Goal: Task Accomplishment & Management: Manage account settings

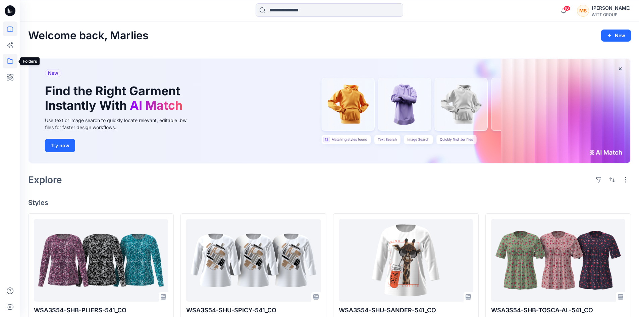
click at [9, 58] on icon at bounding box center [10, 61] width 15 height 15
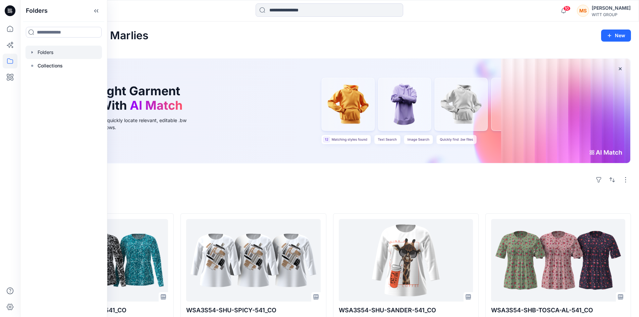
click at [48, 50] on div at bounding box center [63, 52] width 76 height 13
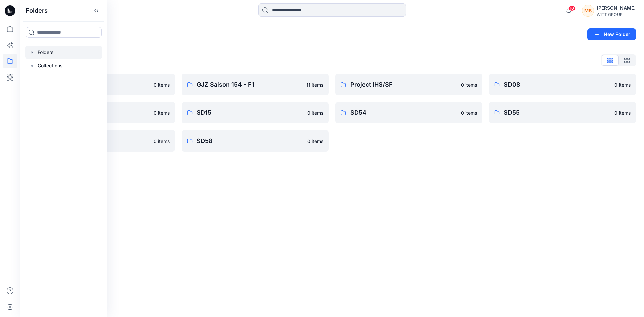
click at [371, 208] on div "Folders New Folder Folders List 3D Bildertest 0 items SD09 0 items SD56 0 items…" at bounding box center [332, 168] width 624 height 295
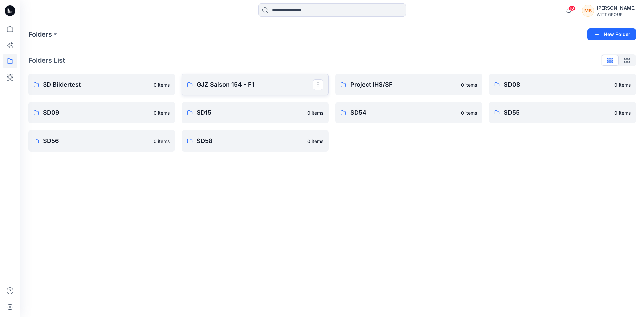
click at [225, 87] on p "GJZ Saison 154 - F1" at bounding box center [254, 84] width 116 height 9
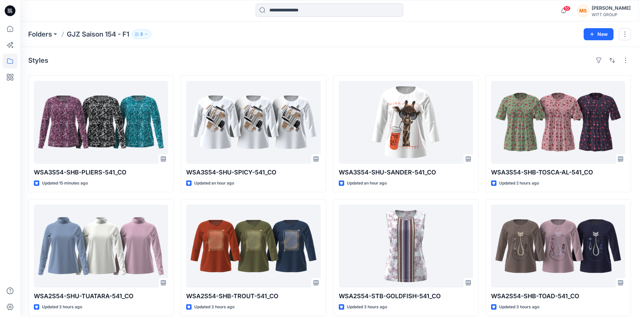
click at [148, 33] on icon "button" at bounding box center [146, 34] width 4 height 4
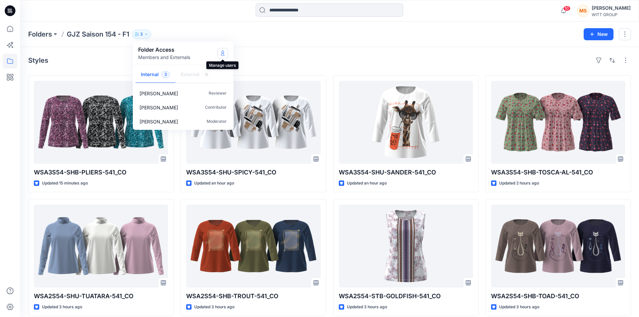
click at [226, 54] on button "Manage Users" at bounding box center [222, 53] width 11 height 11
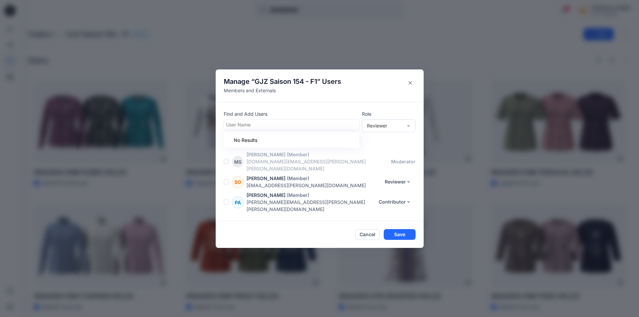
click at [258, 128] on div at bounding box center [291, 124] width 131 height 8
type input "********"
click at [412, 84] on icon "Close" at bounding box center [409, 82] width 3 height 3
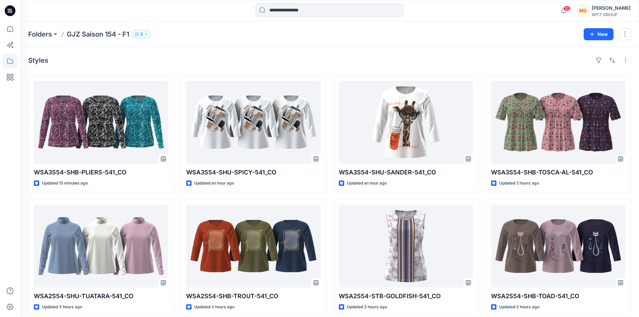
click at [108, 33] on p "GJZ Saison 154 - F1" at bounding box center [98, 34] width 62 height 9
click at [148, 36] on icon "button" at bounding box center [146, 34] width 4 height 4
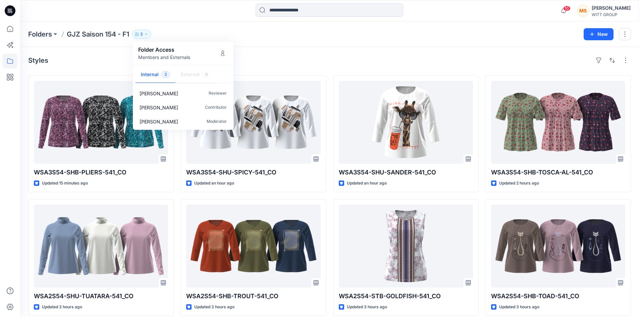
click at [291, 51] on div "Styles WSA3S54-SHB-PLIERS-541_CO Updated 15 minutes ago WSA2S54-SHU-TUATARA-541…" at bounding box center [329, 247] width 618 height 401
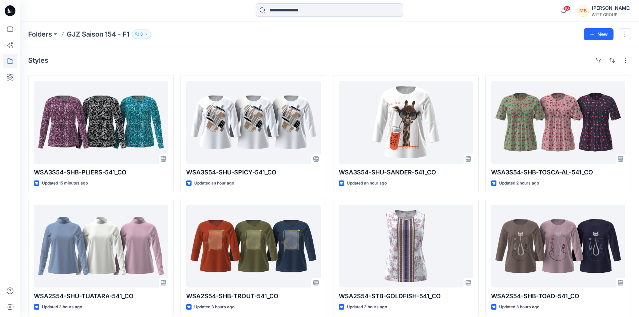
click at [148, 33] on icon "button" at bounding box center [146, 34] width 4 height 4
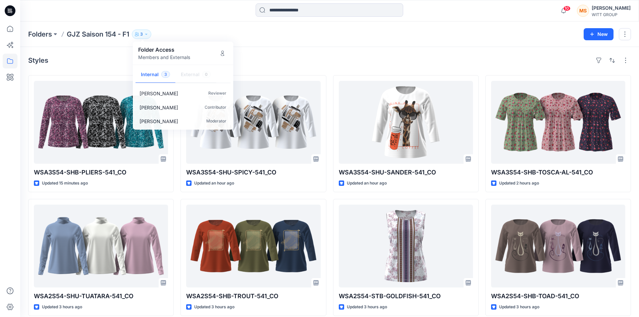
click at [184, 31] on div "Folders GJZ Saison 154 - F1 3 Folder Access Members and Externals Internal 3 Ex…" at bounding box center [303, 34] width 550 height 9
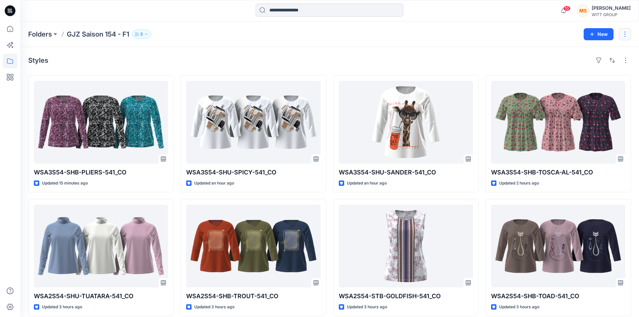
click at [623, 35] on button "button" at bounding box center [624, 34] width 12 height 12
click at [392, 58] on div "Styles" at bounding box center [329, 60] width 602 height 11
click at [147, 34] on icon "button" at bounding box center [146, 34] width 2 height 1
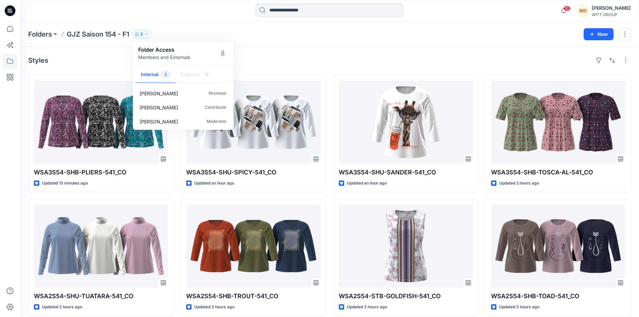
click at [87, 34] on p "GJZ Saison 154 - F1" at bounding box center [98, 34] width 62 height 9
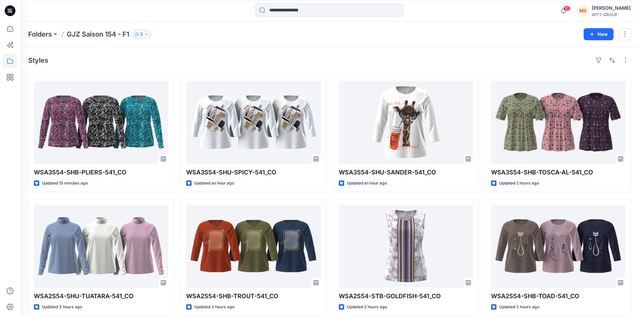
click at [118, 37] on p "GJZ Saison 154 - F1" at bounding box center [98, 34] width 62 height 9
click at [148, 35] on icon "button" at bounding box center [146, 34] width 4 height 4
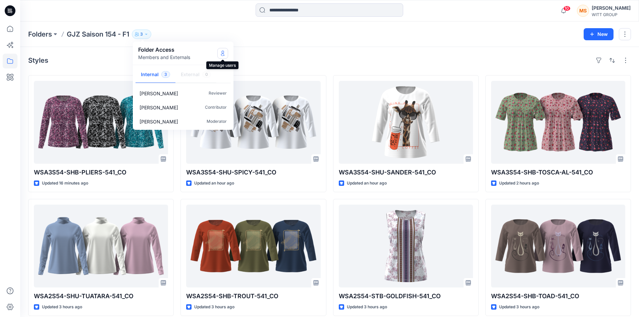
click at [221, 53] on icon "Manage Users" at bounding box center [222, 53] width 5 height 5
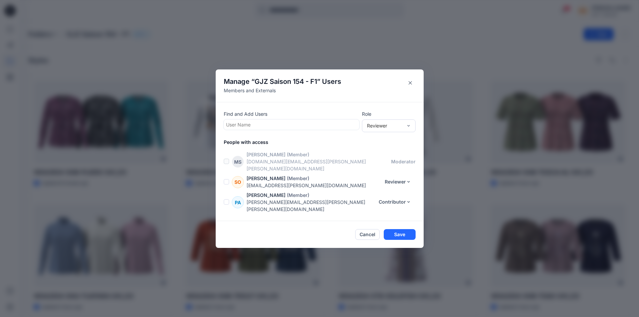
click at [280, 129] on div at bounding box center [291, 124] width 131 height 8
click at [252, 129] on div at bounding box center [291, 124] width 131 height 8
click at [264, 129] on div at bounding box center [291, 124] width 131 height 8
type input "*"
type input "********"
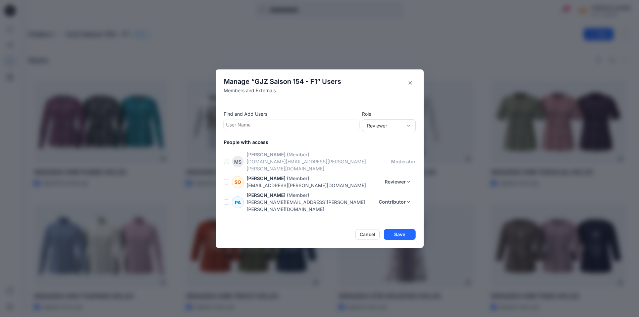
click at [272, 129] on div at bounding box center [291, 124] width 131 height 8
type input "***"
click at [261, 144] on p "[PERSON_NAME]" at bounding box center [258, 141] width 39 height 9
click at [413, 229] on button "Save" at bounding box center [400, 234] width 32 height 11
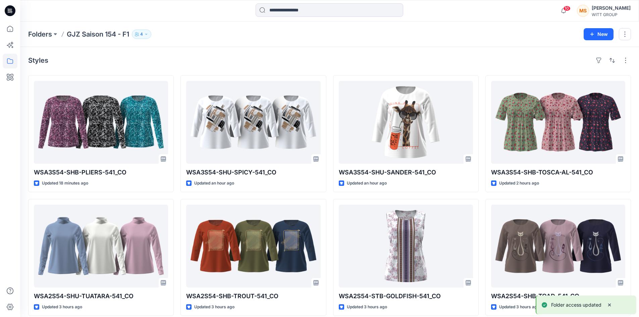
click at [148, 35] on icon "button" at bounding box center [146, 34] width 4 height 4
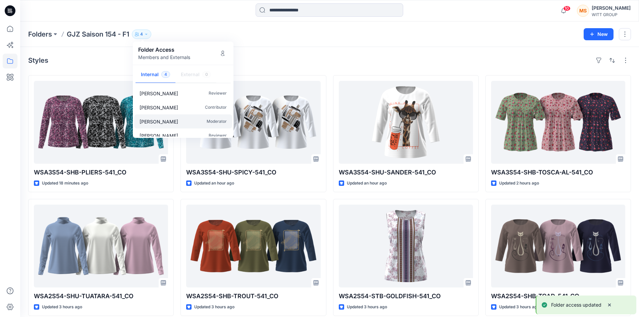
scroll to position [6, 0]
click at [220, 130] on p "Reviewer" at bounding box center [218, 129] width 18 height 7
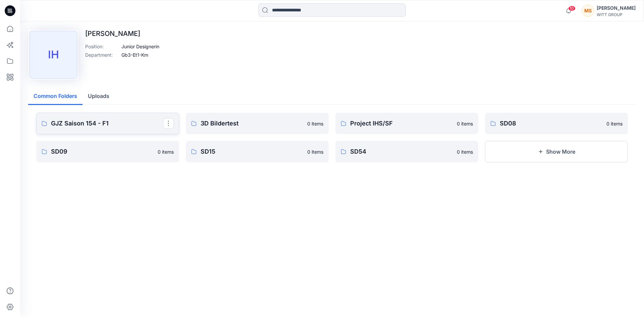
click at [95, 125] on p "GJZ Saison 154 - F1" at bounding box center [107, 123] width 112 height 9
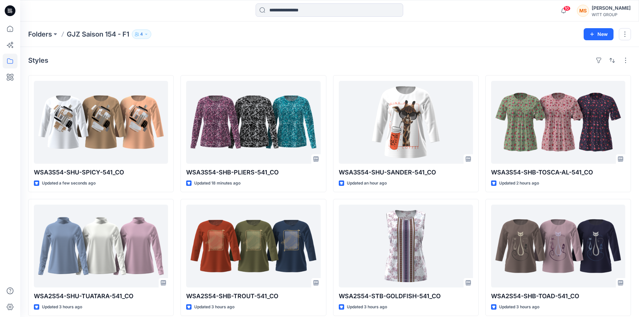
click at [139, 34] on icon "button" at bounding box center [137, 34] width 4 height 4
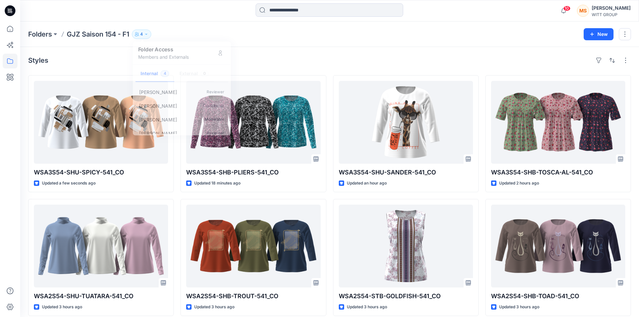
click at [102, 33] on p "GJZ Saison 154 - F1" at bounding box center [98, 34] width 62 height 9
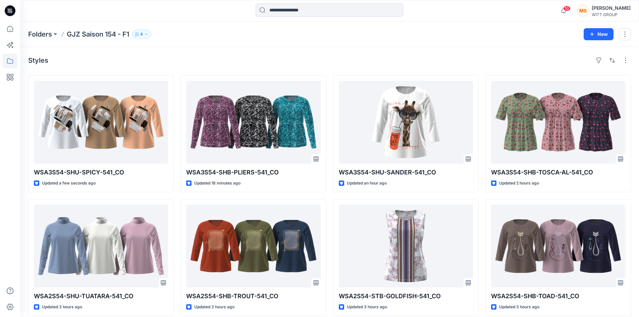
click at [106, 38] on p "GJZ Saison 154 - F1" at bounding box center [98, 34] width 62 height 9
click at [298, 39] on div "Folders GJZ Saison 154 - F1 4 Folder Access Members and Externals Internal 4 Ex…" at bounding box center [329, 33] width 618 height 25
click at [148, 35] on icon "button" at bounding box center [146, 34] width 4 height 4
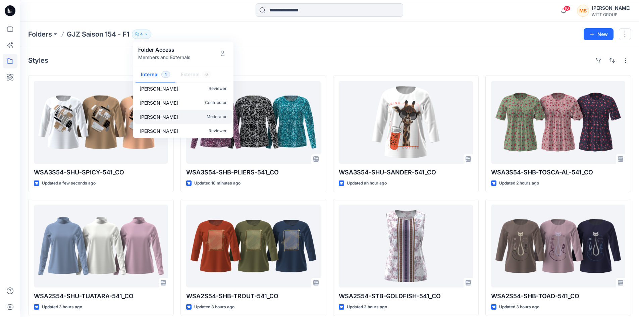
scroll to position [6, 0]
click at [221, 53] on icon "Manage Users" at bounding box center [222, 53] width 5 height 5
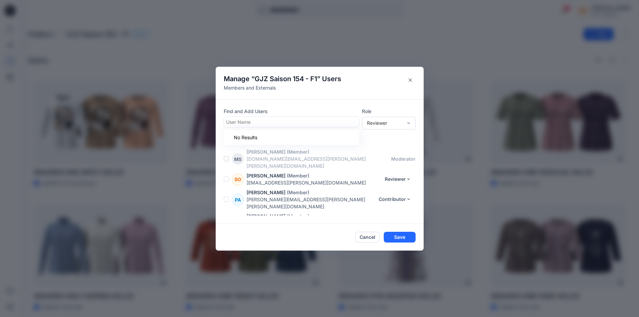
click at [264, 123] on div at bounding box center [291, 122] width 131 height 8
type input "***"
click at [285, 105] on div "Find and Add Users Use Up and Down to choose options, press Enter to select the…" at bounding box center [320, 161] width 208 height 124
click at [415, 218] on button "Reviewer" at bounding box center [397, 223] width 35 height 11
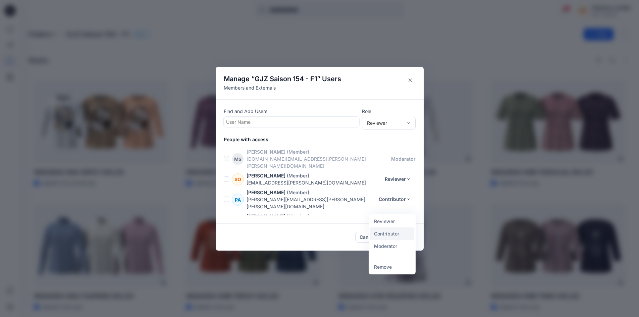
click at [391, 234] on button "Contributor" at bounding box center [392, 233] width 44 height 12
click at [407, 234] on button "Save" at bounding box center [400, 237] width 32 height 11
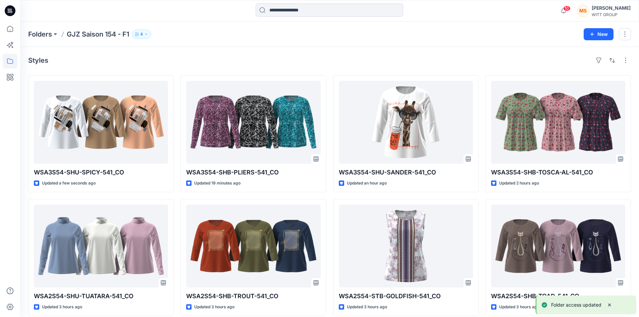
click at [146, 34] on icon "button" at bounding box center [146, 34] width 4 height 4
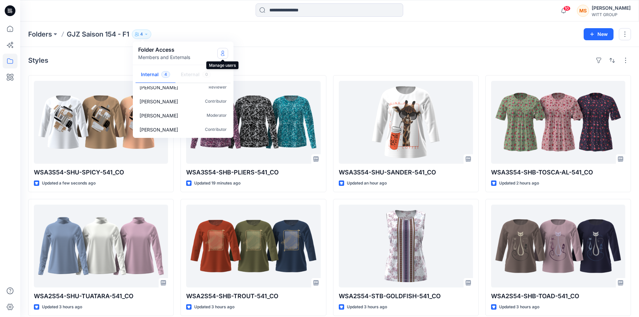
click at [222, 53] on icon "Manage Users" at bounding box center [222, 53] width 5 height 5
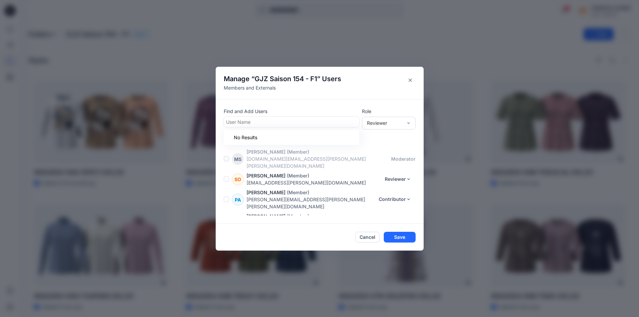
click at [267, 121] on div at bounding box center [291, 122] width 131 height 8
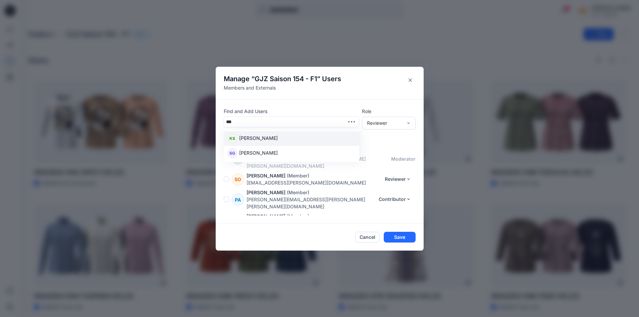
type input "****"
drag, startPoint x: 248, startPoint y: 122, endPoint x: 219, endPoint y: 122, distance: 29.2
click at [219, 122] on div "Find and Add Users User Name Role Reviewer People with access [PERSON_NAME] (Me…" at bounding box center [320, 161] width 208 height 124
click at [260, 122] on div at bounding box center [291, 122] width 131 height 8
type input "**"
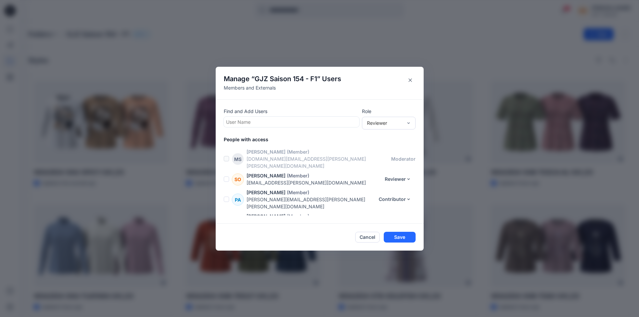
drag, startPoint x: 235, startPoint y: 123, endPoint x: 226, endPoint y: 123, distance: 8.4
click at [226, 123] on div "User Name" at bounding box center [290, 122] width 133 height 10
type input "****"
drag, startPoint x: 245, startPoint y: 122, endPoint x: 226, endPoint y: 123, distance: 18.8
click at [226, 123] on div "User Name" at bounding box center [290, 122] width 133 height 10
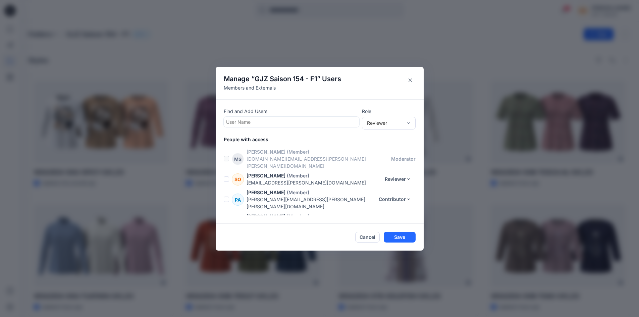
click at [290, 113] on p "Find and Add Users" at bounding box center [291, 111] width 135 height 7
click at [256, 124] on div at bounding box center [291, 122] width 131 height 8
type input "*"
type input "**"
click at [305, 108] on div "Find and Add Users User Name Role Reviewer People with access [PERSON_NAME] (Me…" at bounding box center [320, 161] width 208 height 124
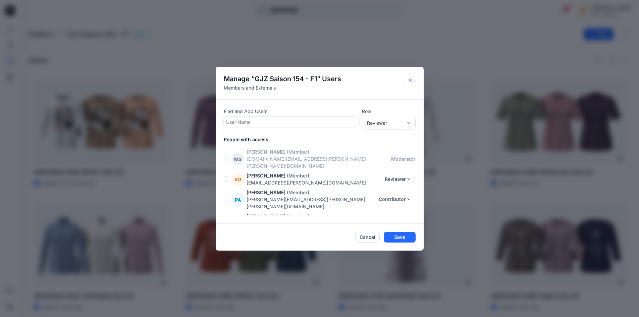
click at [412, 80] on icon "Close" at bounding box center [409, 79] width 3 height 3
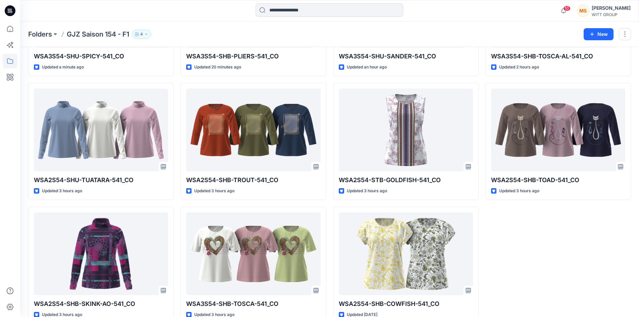
scroll to position [131, 0]
